Goal: Navigation & Orientation: Find specific page/section

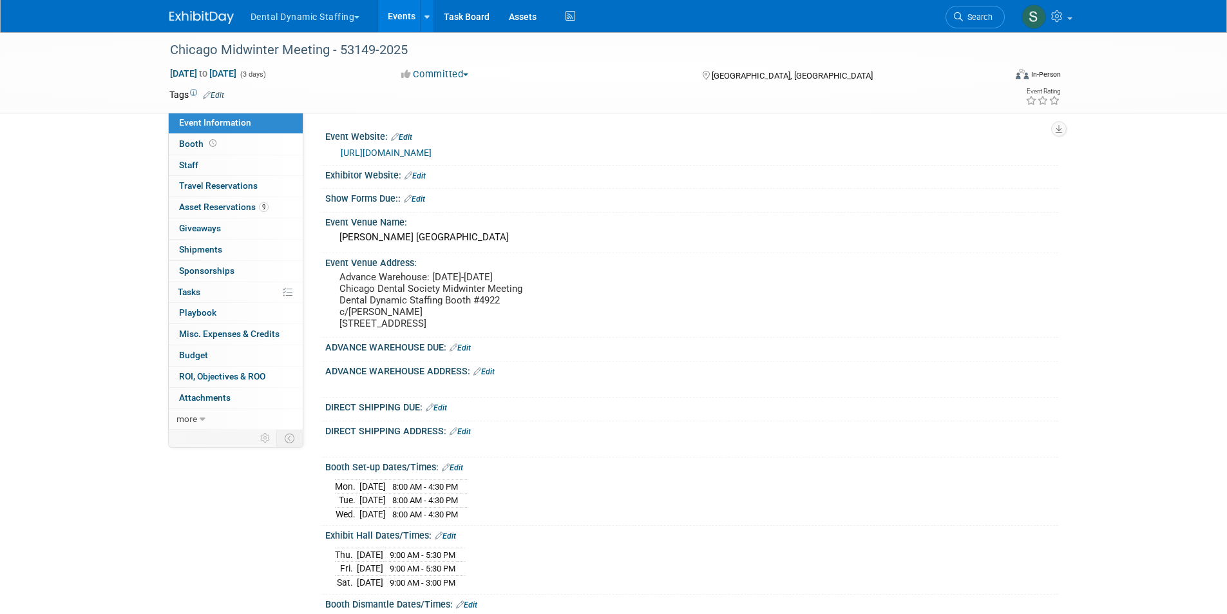
click at [315, 0] on button "Dental Dynamic Staffing" at bounding box center [312, 14] width 127 height 28
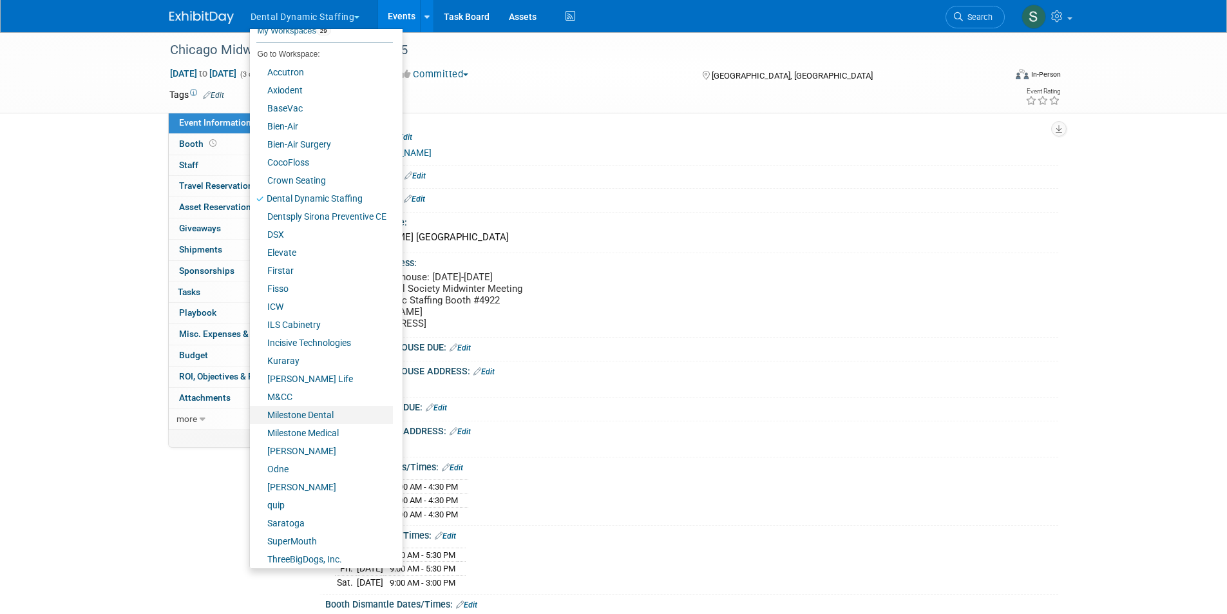
scroll to position [48, 0]
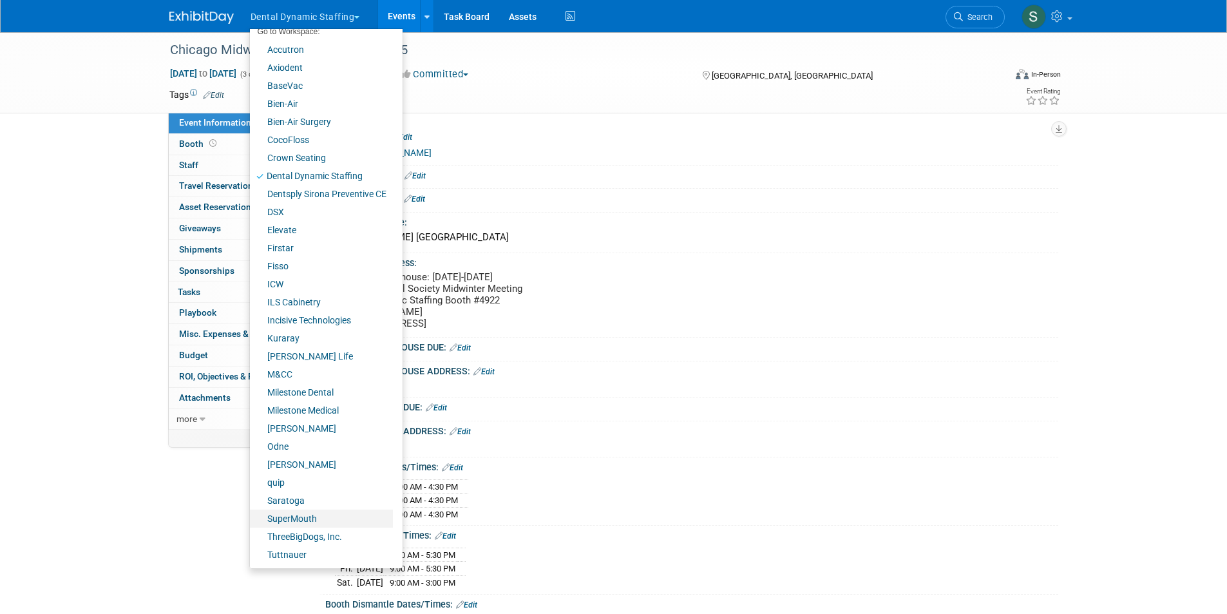
click at [306, 519] on link "SuperMouth" at bounding box center [321, 519] width 143 height 18
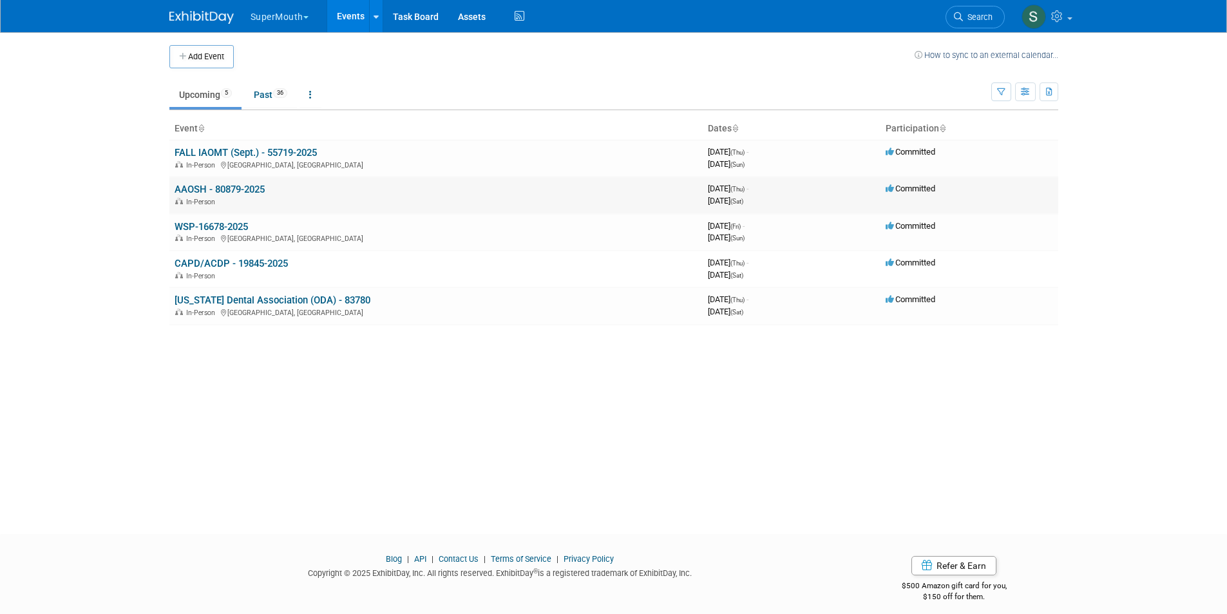
click at [239, 184] on link "AAOSH - 80879-2025" at bounding box center [220, 190] width 90 height 12
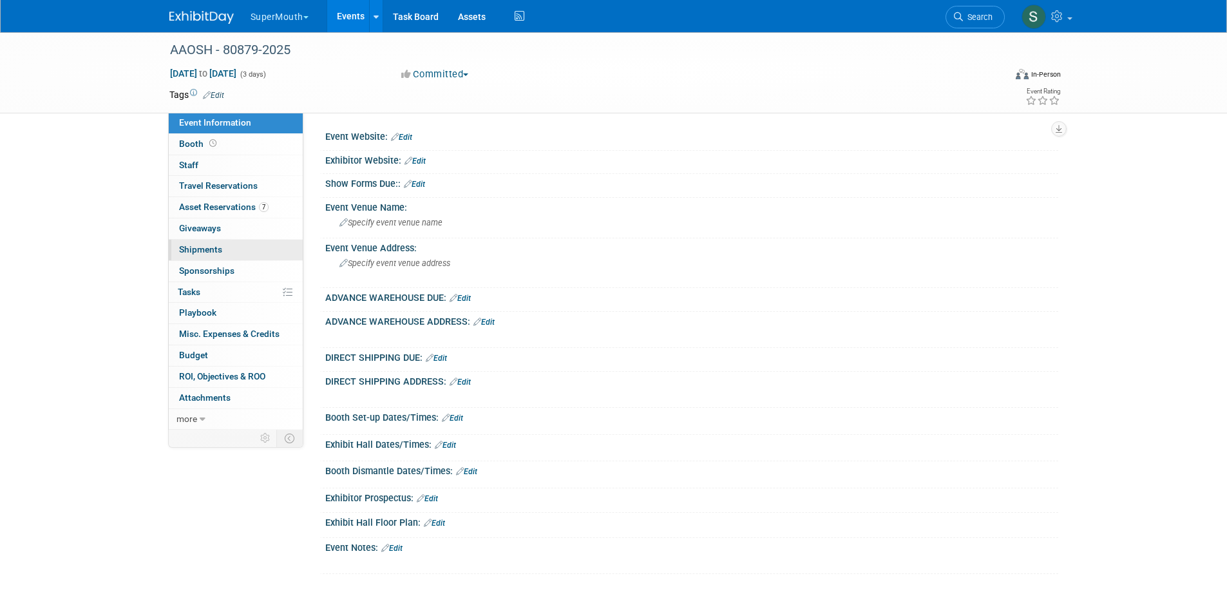
click at [230, 260] on link "0 Shipments 0" at bounding box center [236, 250] width 134 height 21
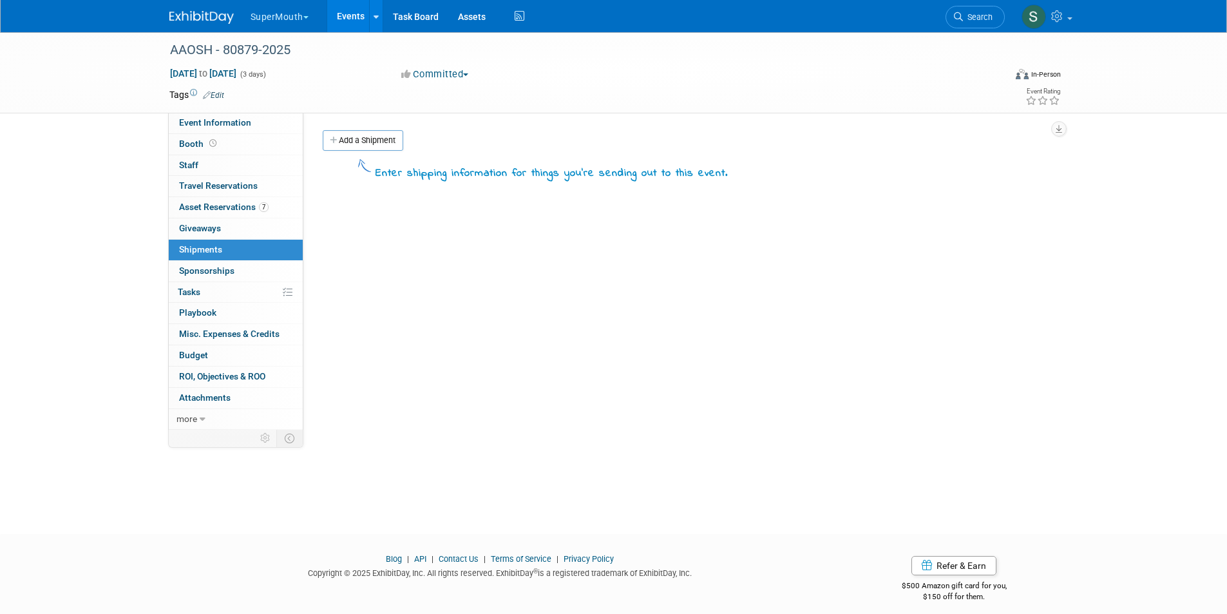
click at [278, 17] on button "SuperMouth" at bounding box center [286, 14] width 75 height 28
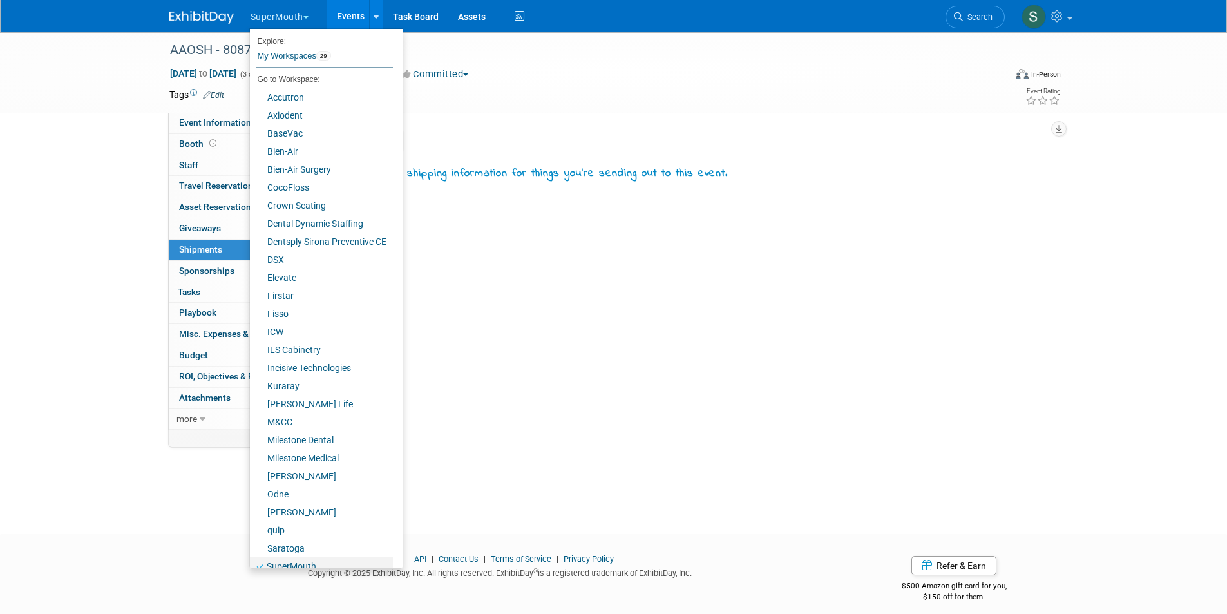
drag, startPoint x: 325, startPoint y: 562, endPoint x: 343, endPoint y: 552, distance: 20.2
click at [327, 561] on link "SuperMouth" at bounding box center [321, 566] width 143 height 18
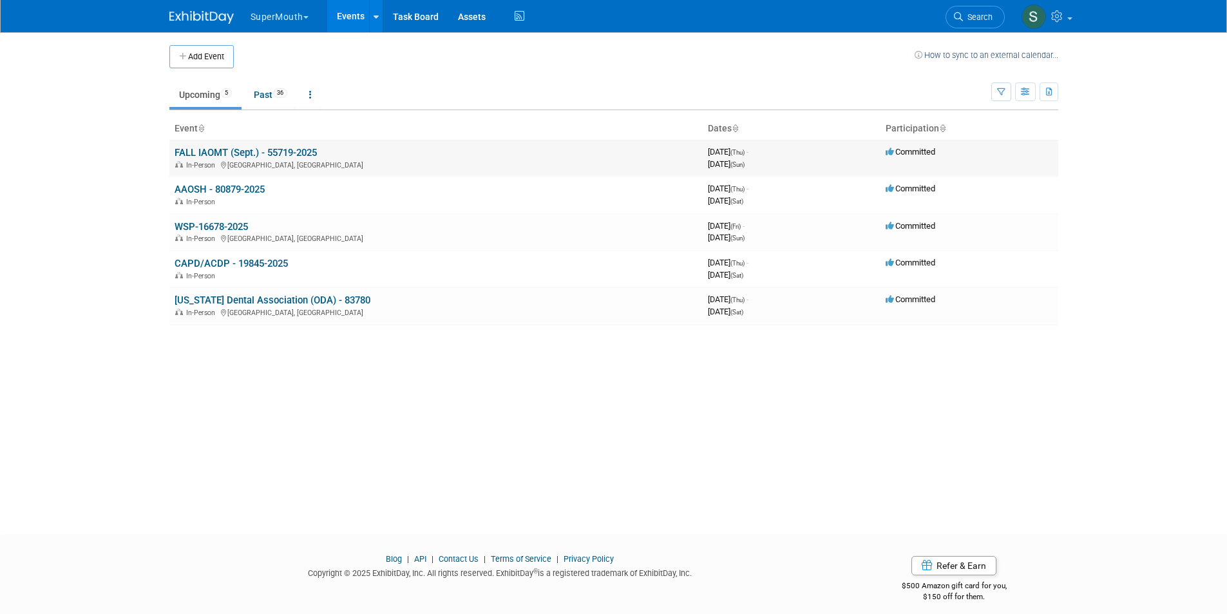
click at [229, 157] on link "FALL IAOMT (Sept.) - 55719-2025" at bounding box center [246, 153] width 142 height 12
drag, startPoint x: 313, startPoint y: 467, endPoint x: 293, endPoint y: 443, distance: 31.1
click at [228, 225] on link "WSP-16678-2025" at bounding box center [211, 227] width 73 height 12
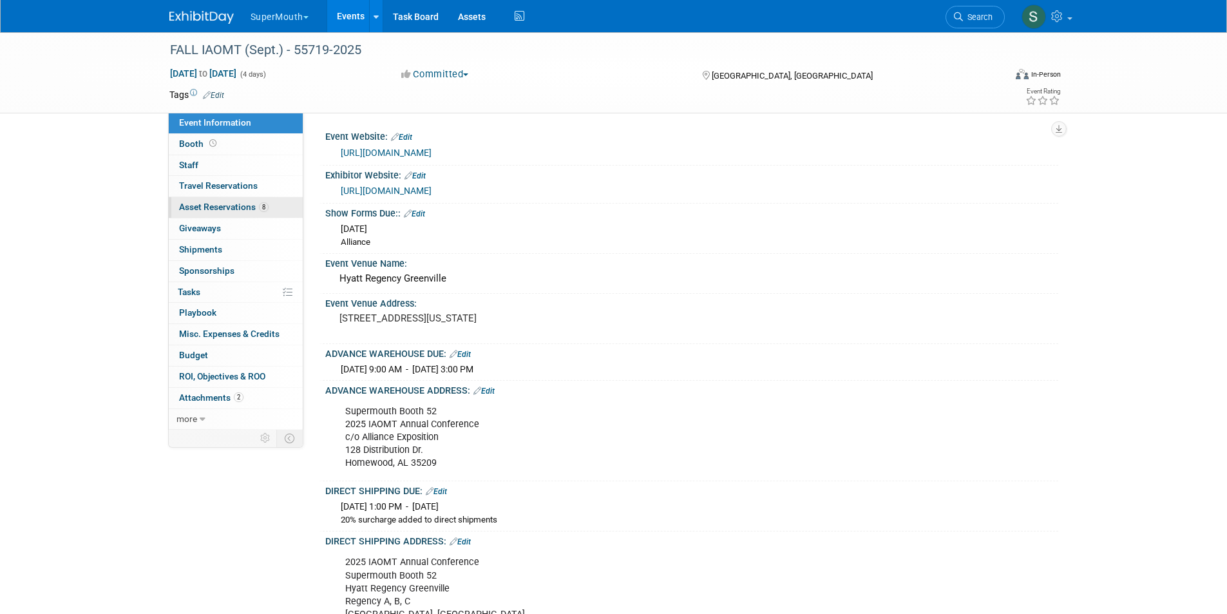
click at [250, 213] on link "8 Asset Reservations 8" at bounding box center [236, 207] width 134 height 21
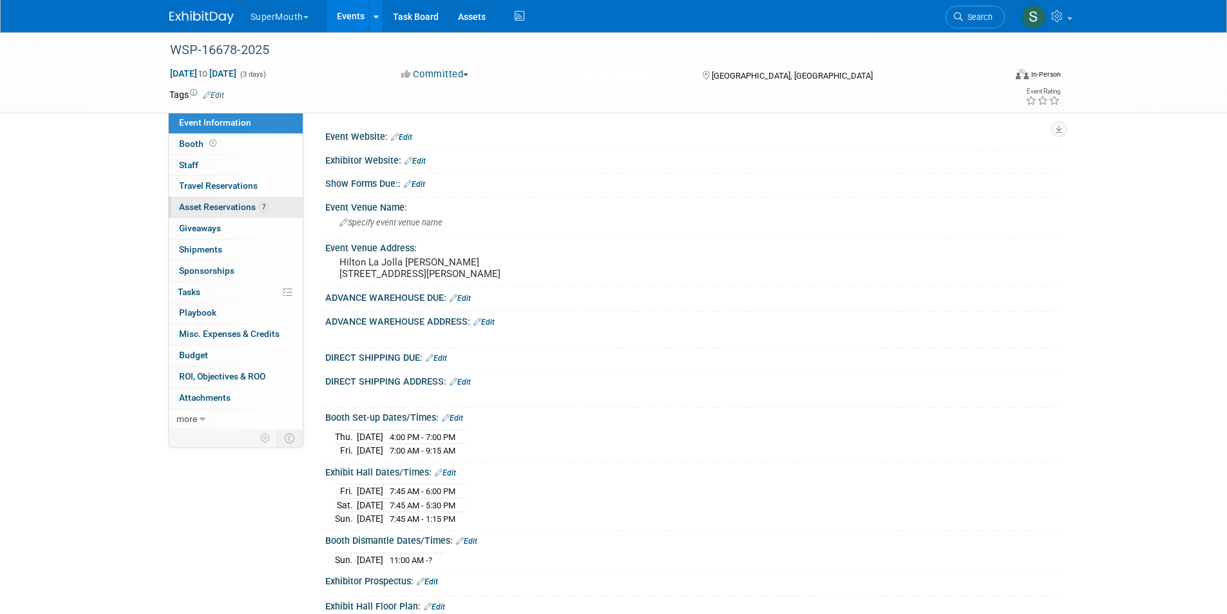
click at [259, 209] on span "7" at bounding box center [264, 207] width 10 height 10
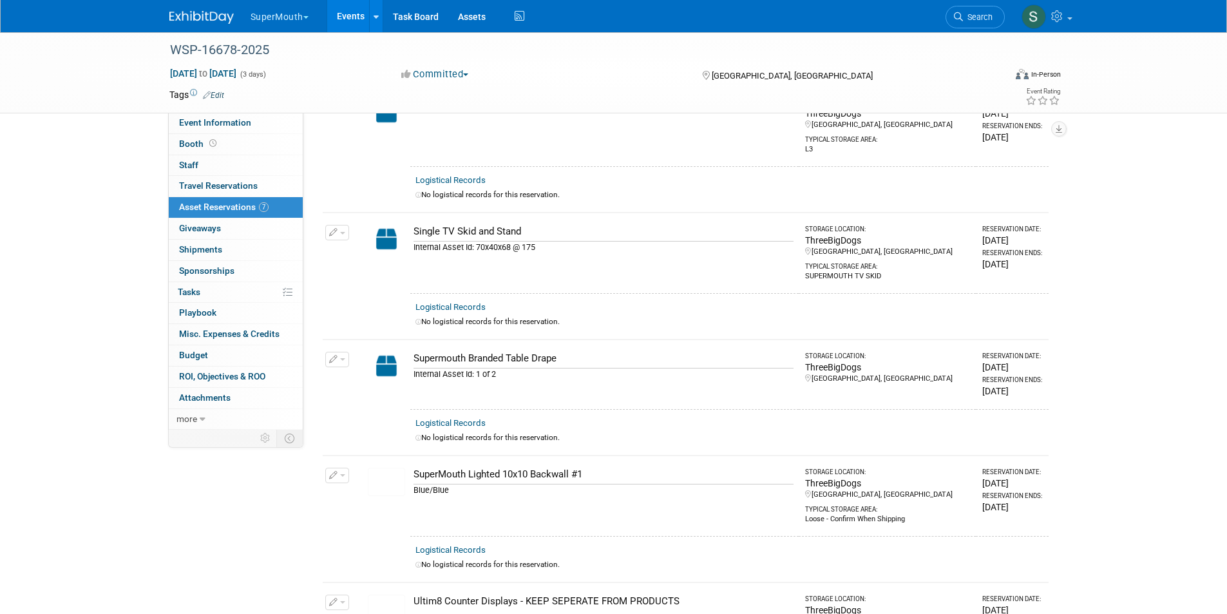
scroll to position [322, 0]
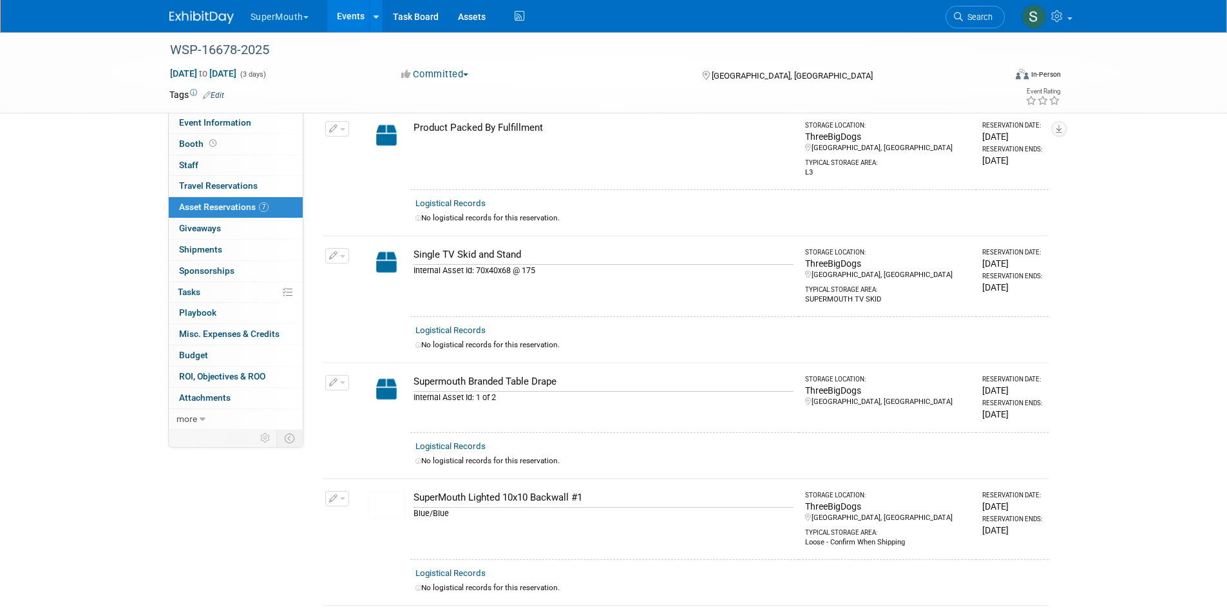
click at [303, 15] on button "SuperMouth" at bounding box center [286, 14] width 75 height 28
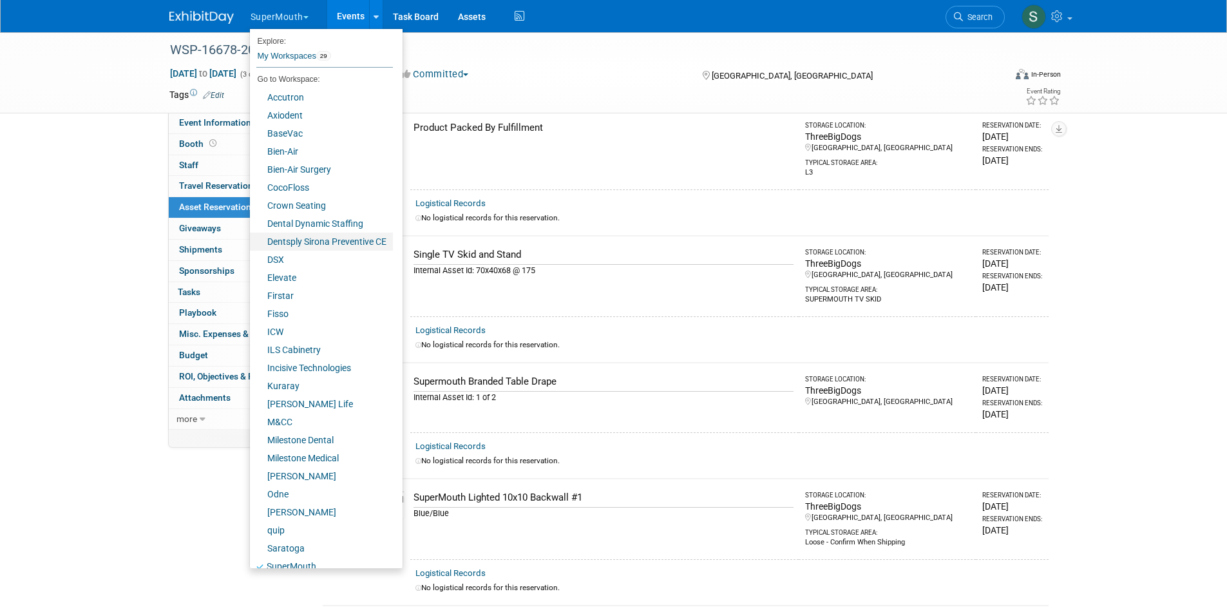
click at [280, 249] on link "Dentsply Sirona Preventive CE" at bounding box center [321, 242] width 143 height 18
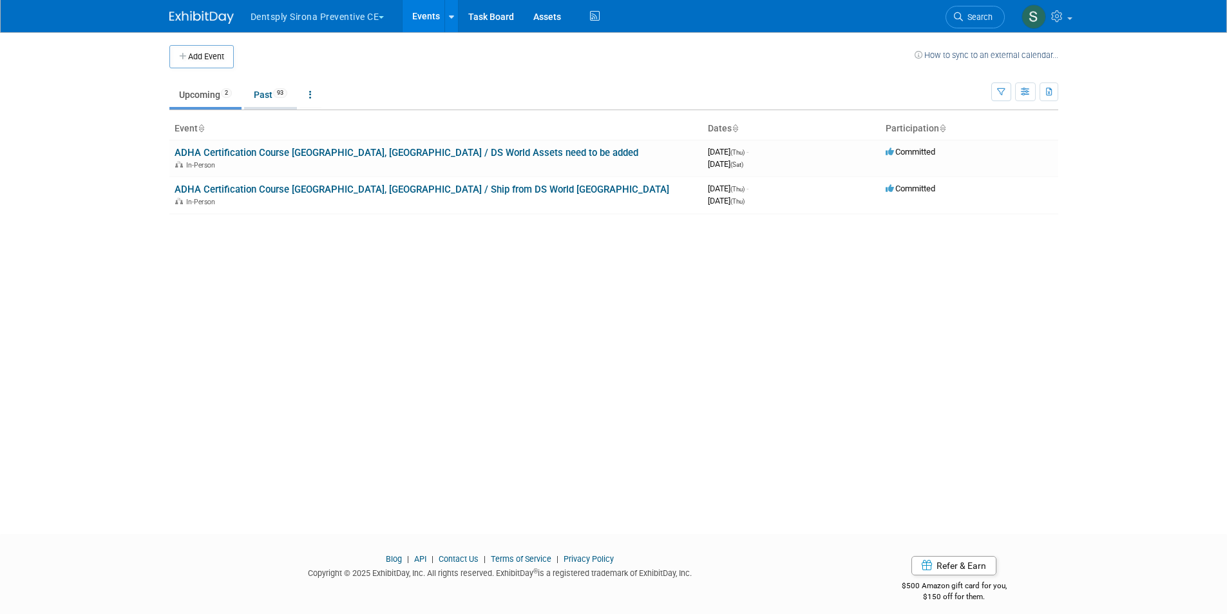
click at [256, 91] on link "Past 93" at bounding box center [270, 94] width 53 height 24
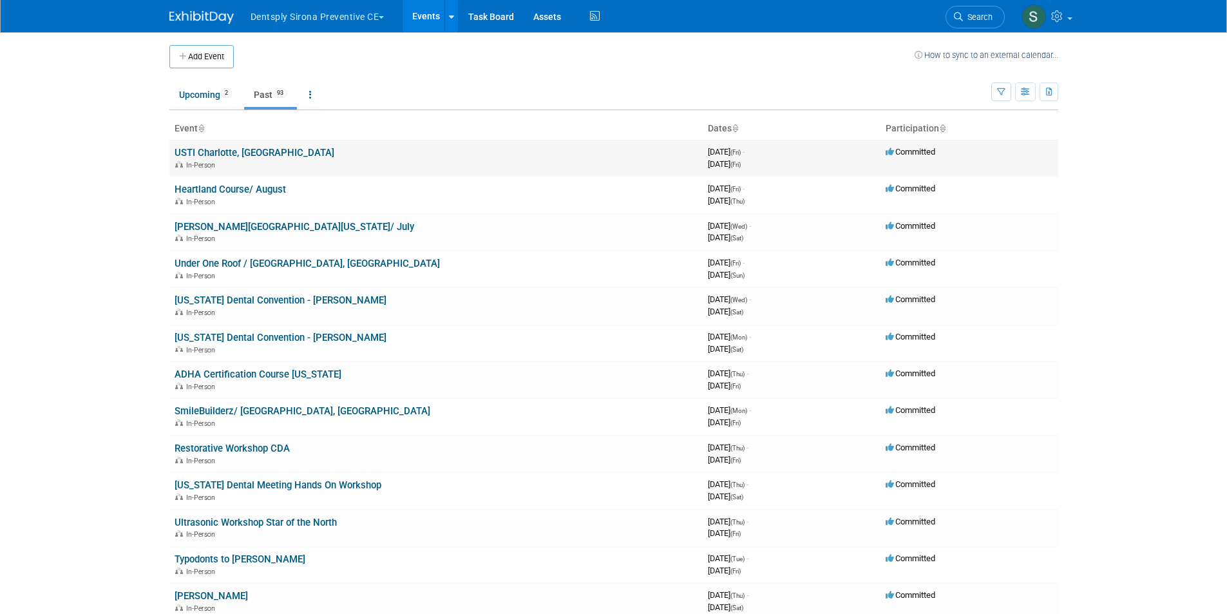
click at [234, 151] on link "USTI Charlotte, [GEOGRAPHIC_DATA]" at bounding box center [255, 153] width 160 height 12
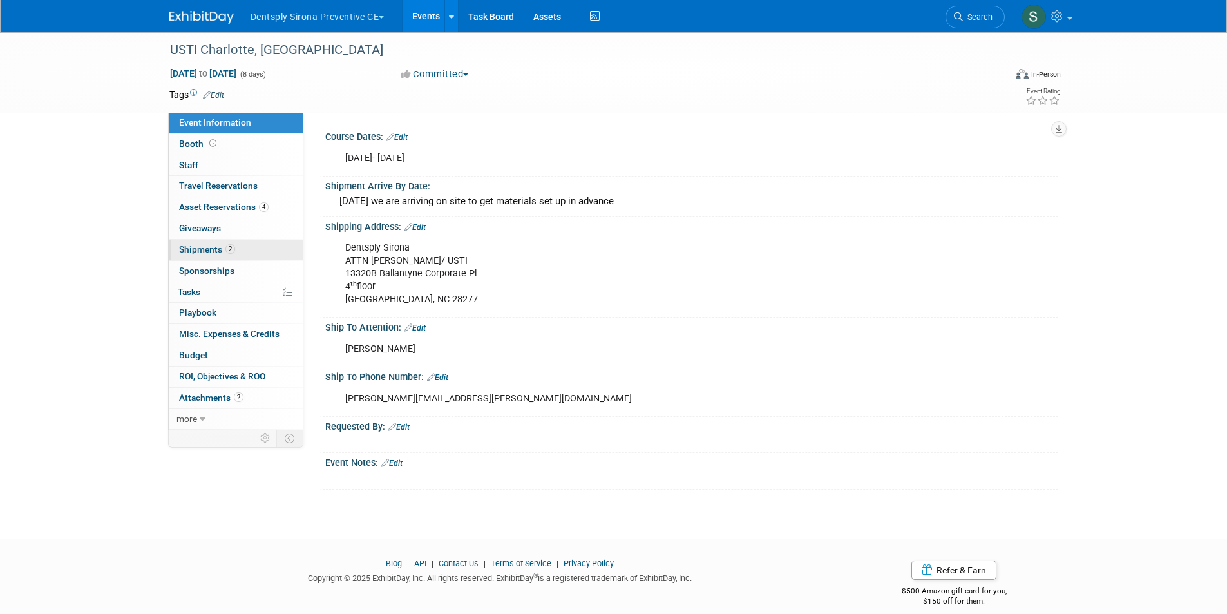
click at [242, 256] on link "2 Shipments 2" at bounding box center [236, 250] width 134 height 21
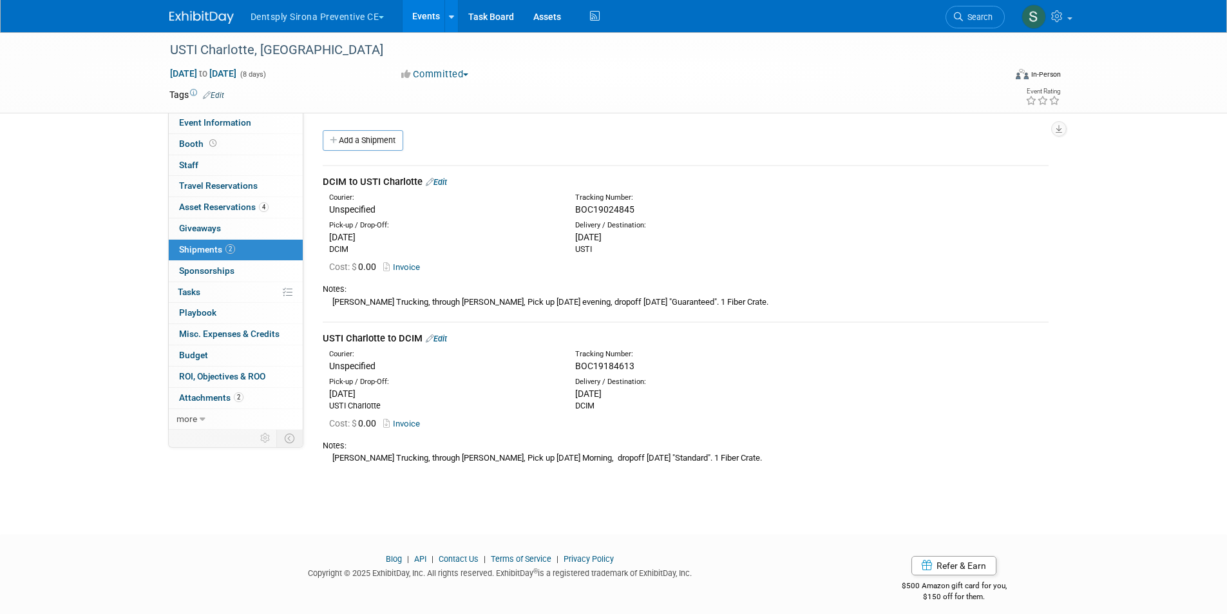
click at [409, 422] on link "Invoice" at bounding box center [404, 424] width 42 height 10
